Goal: Information Seeking & Learning: Understand process/instructions

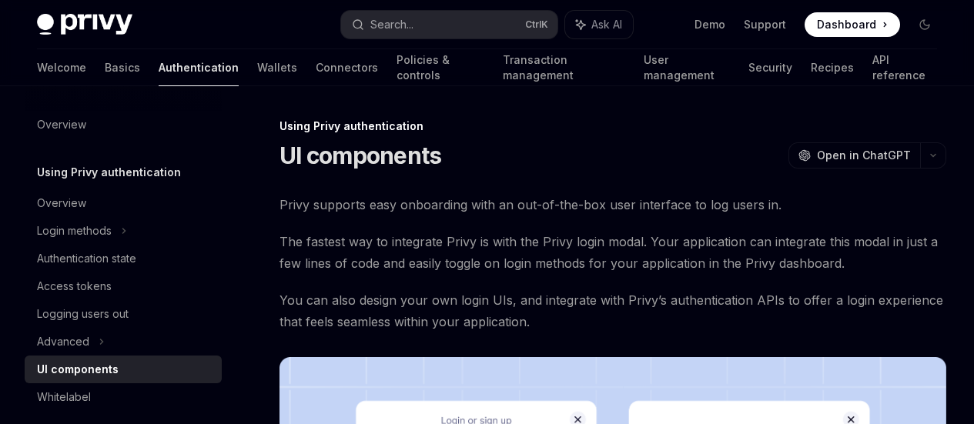
scroll to position [752, 0]
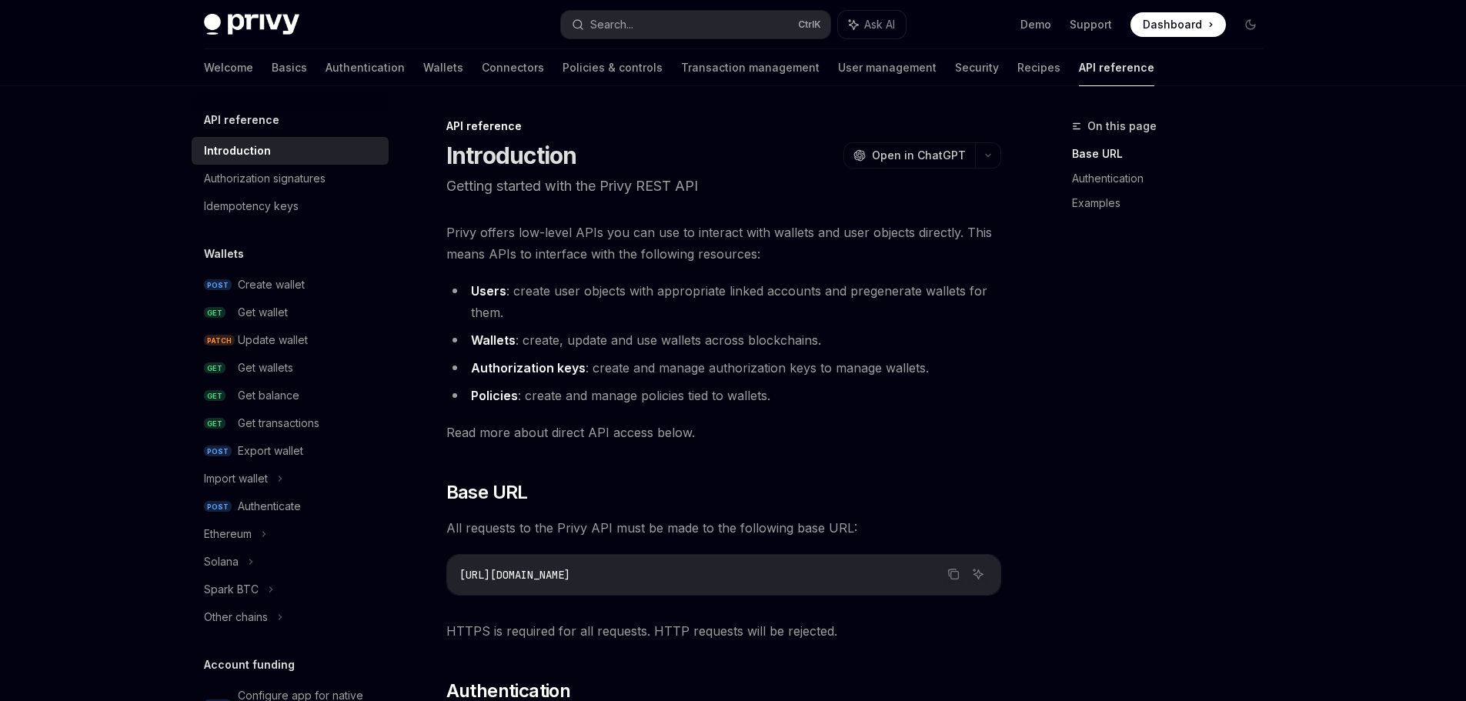
scroll to position [410, 0]
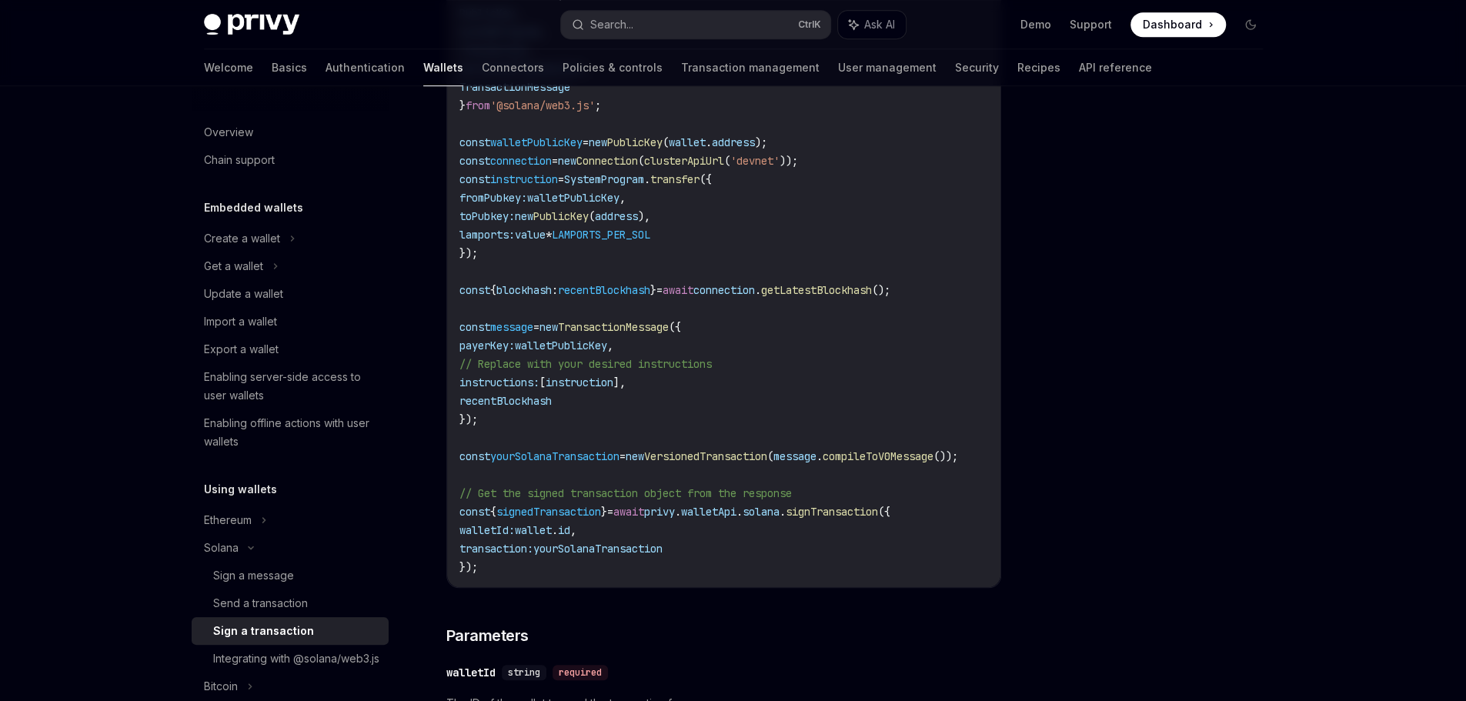
scroll to position [205, 0]
